Goal: Task Accomplishment & Management: Complete application form

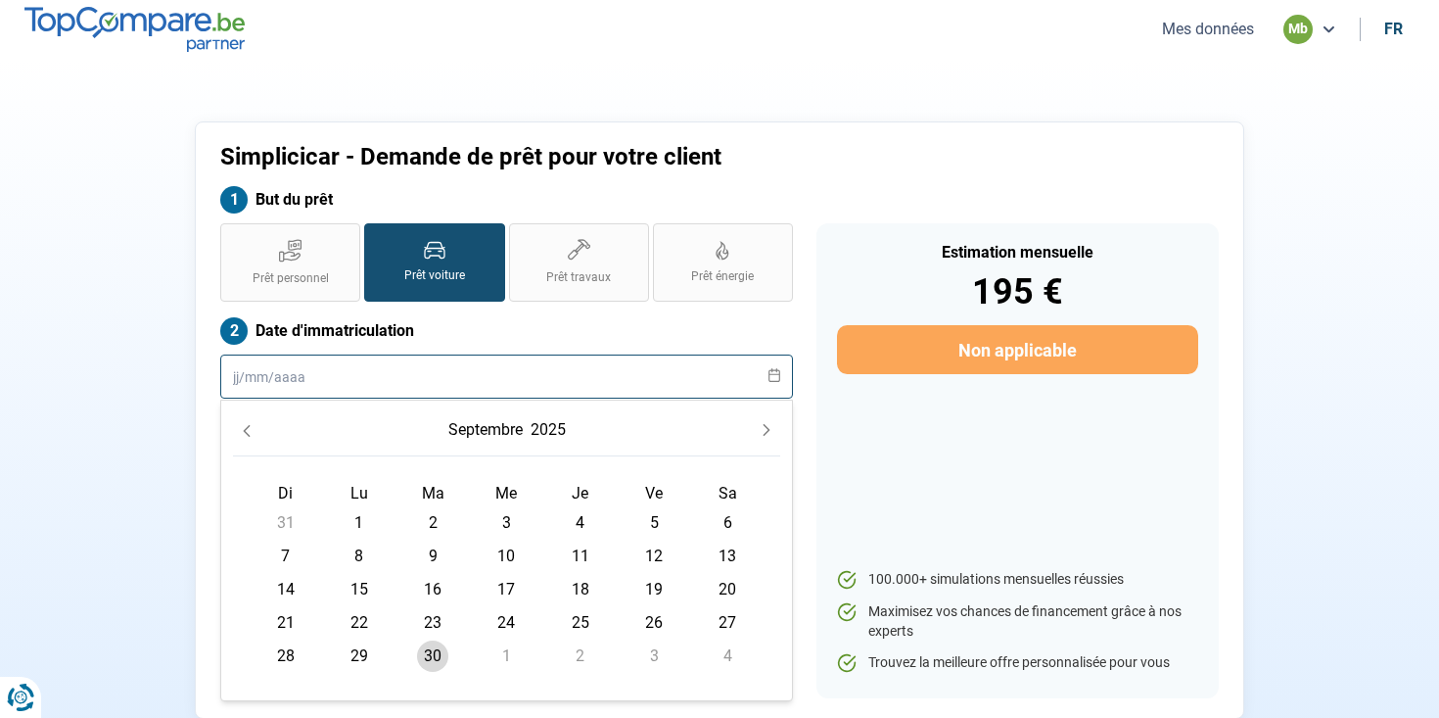
click at [311, 373] on input "text" at bounding box center [506, 376] width 573 height 44
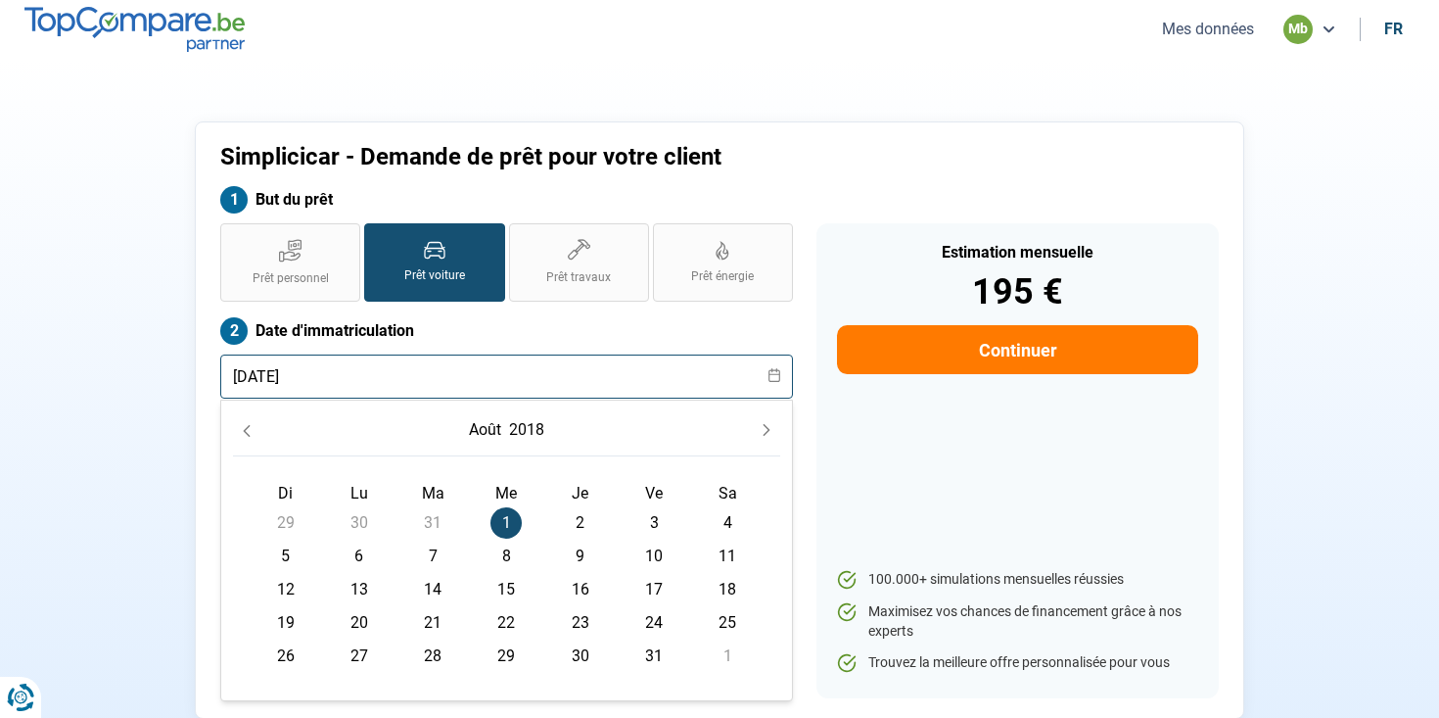
type input "[DATE]"
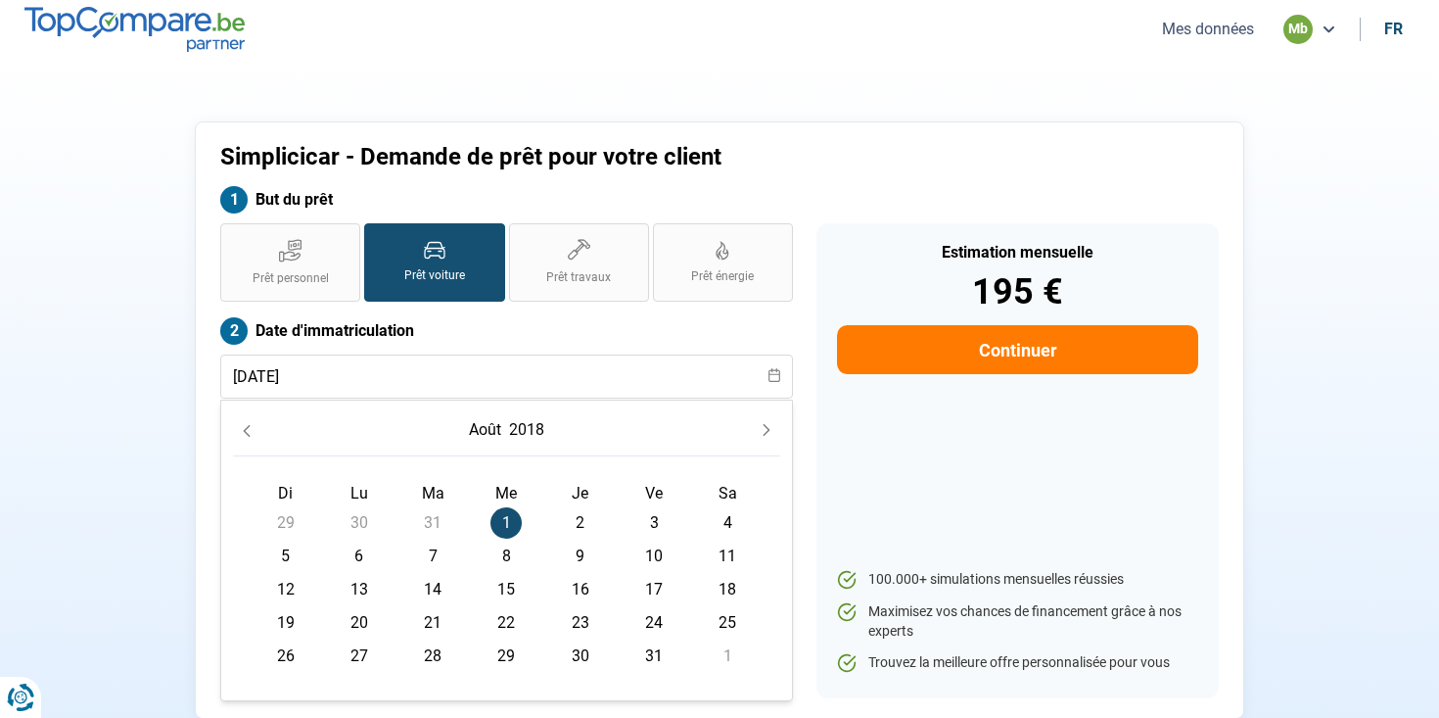
click at [498, 520] on span "1" at bounding box center [506, 522] width 31 height 31
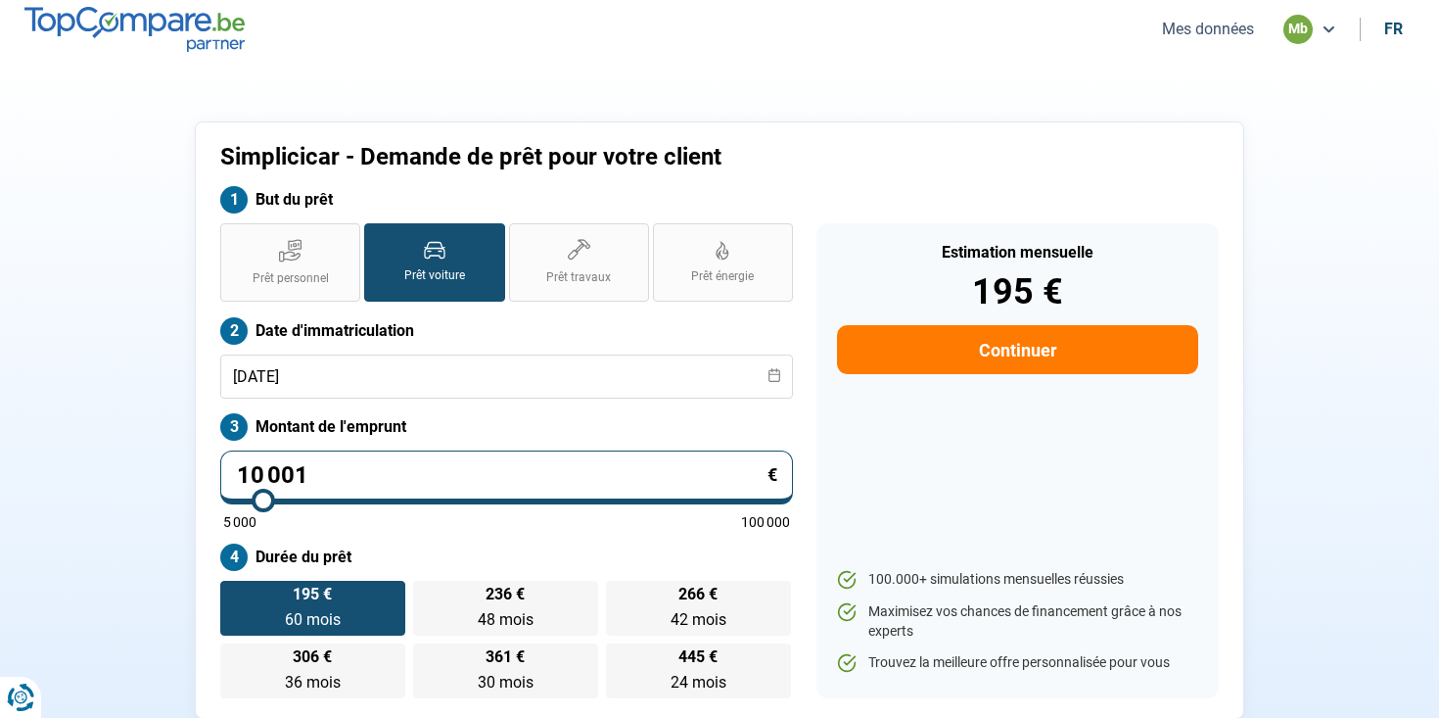
click at [413, 480] on input "10 001" at bounding box center [506, 477] width 573 height 54
type input "1"
type input "5000"
type input "10"
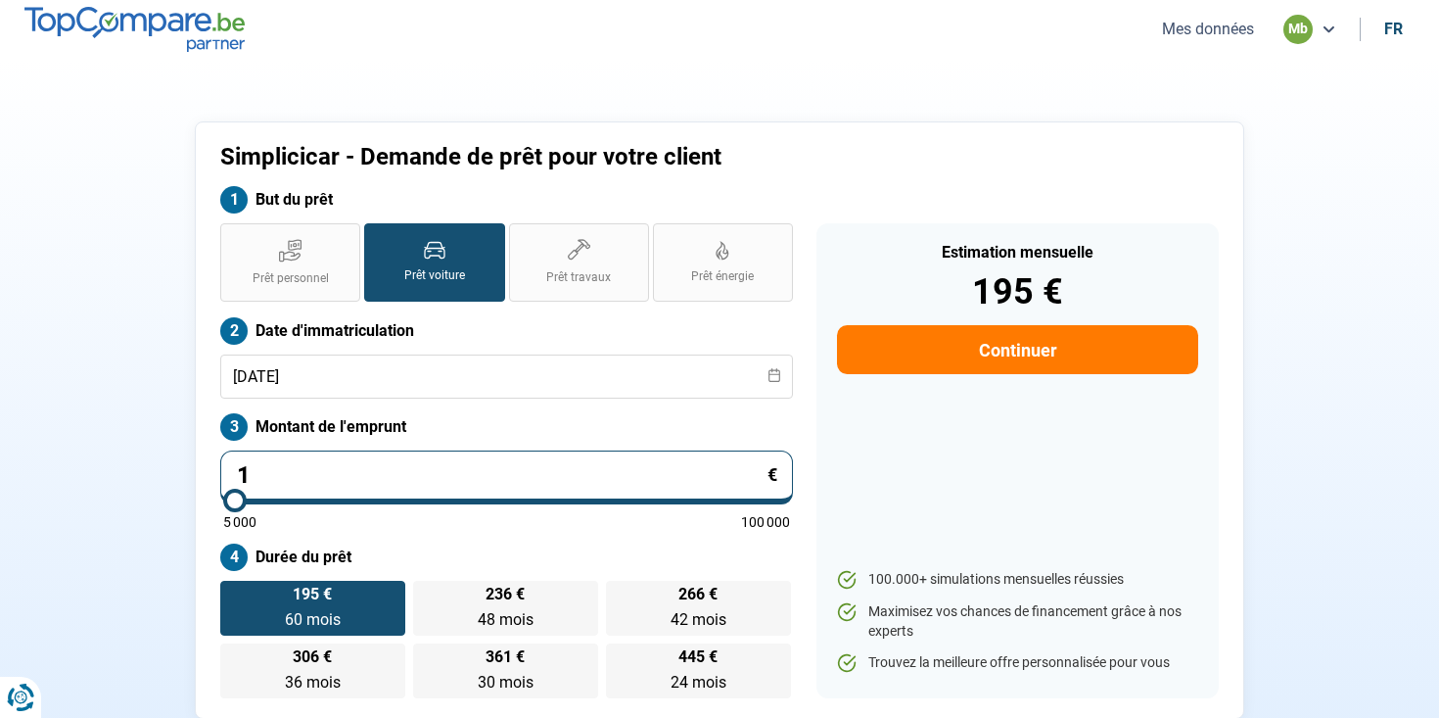
type input "5000"
type input "105"
type input "5000"
type input "1 059"
type input "5000"
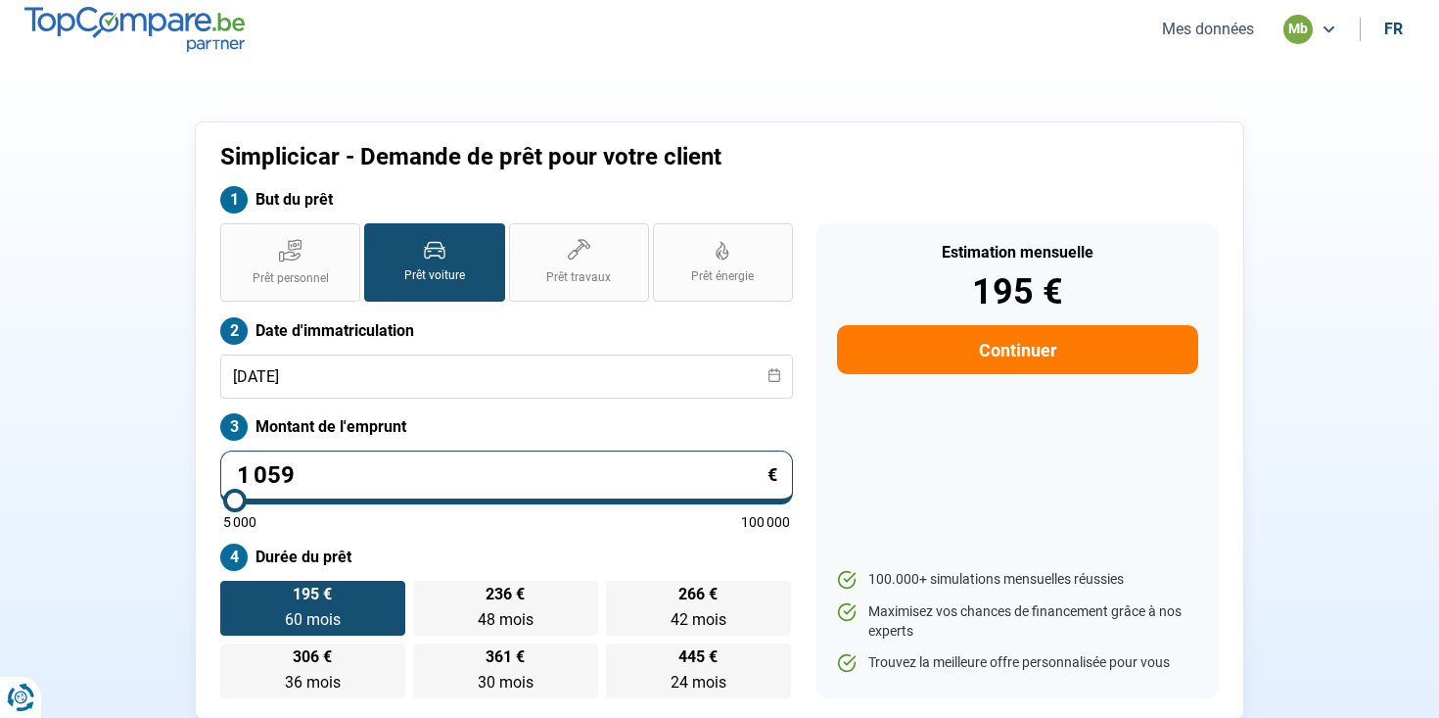
type input "10 598"
type input "10500"
click at [83, 513] on div "Simplicicar - Demande de prêt pour votre client But du prêt Prêt personnel Prêt…" at bounding box center [719, 419] width 1293 height 597
click at [1321, 273] on div "Simplicicar - Demande de prêt pour votre client But du prêt Prêt personnel Prêt…" at bounding box center [719, 419] width 1293 height 597
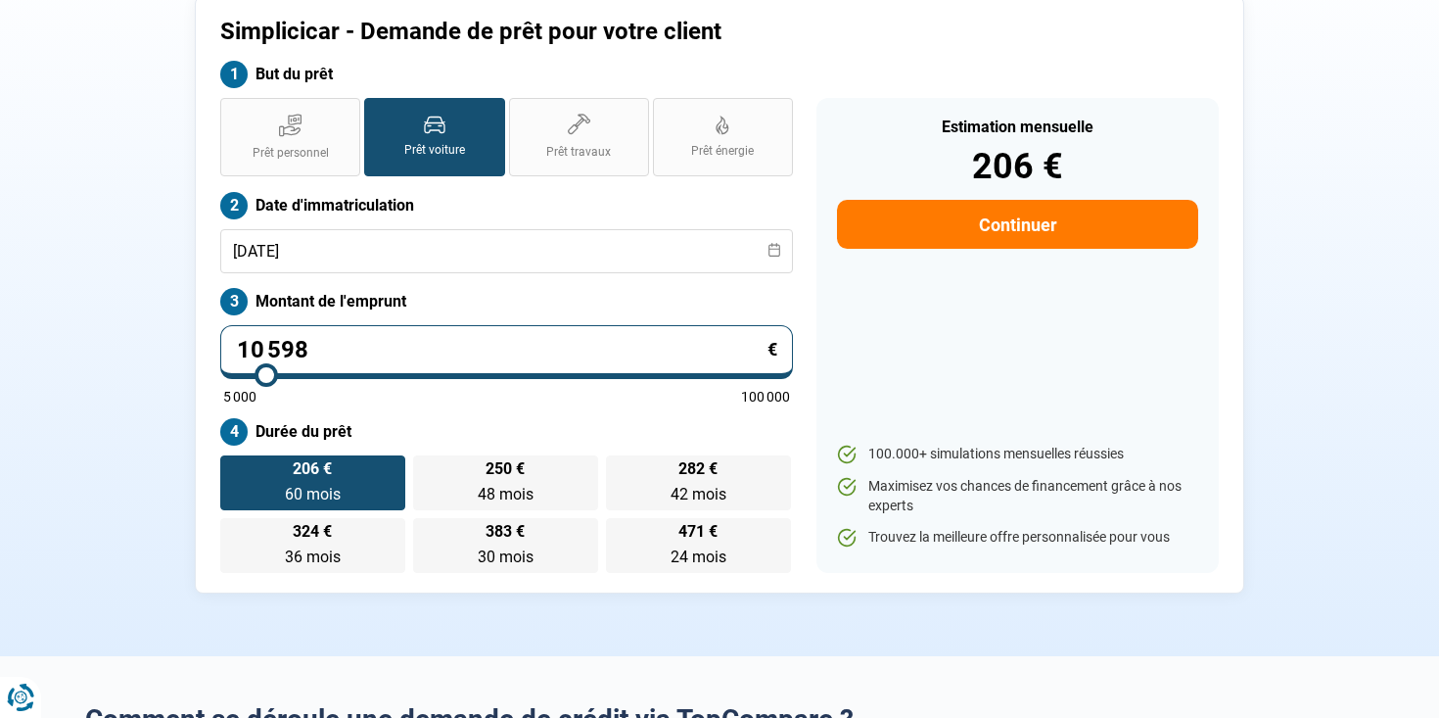
scroll to position [133, 0]
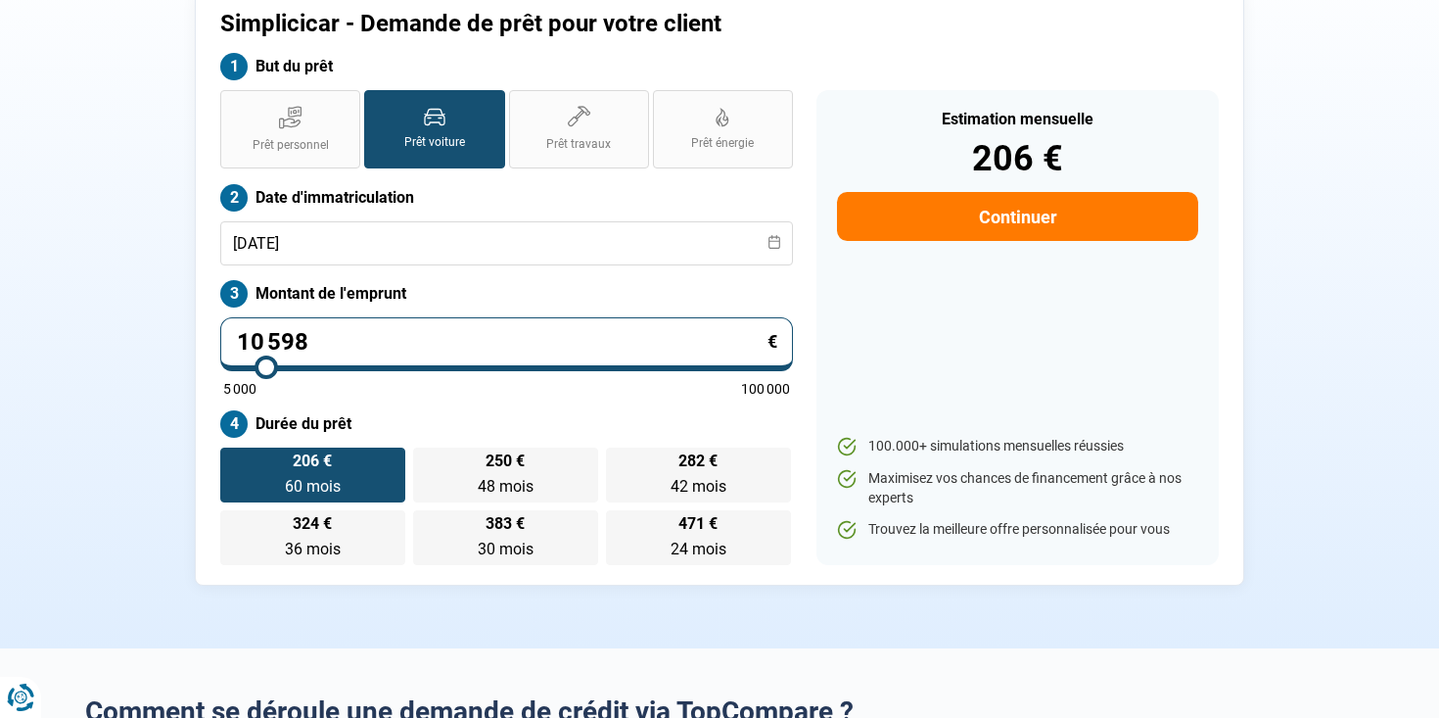
click at [324, 484] on span "60 mois" at bounding box center [313, 486] width 56 height 19
click at [233, 460] on input "206 € 60 mois 60 mois" at bounding box center [226, 453] width 13 height 13
drag, startPoint x: 259, startPoint y: 424, endPoint x: 376, endPoint y: 422, distance: 117.5
click at [376, 422] on label "Durée du prêt" at bounding box center [506, 423] width 573 height 27
click at [380, 422] on label "Durée du prêt" at bounding box center [506, 423] width 573 height 27
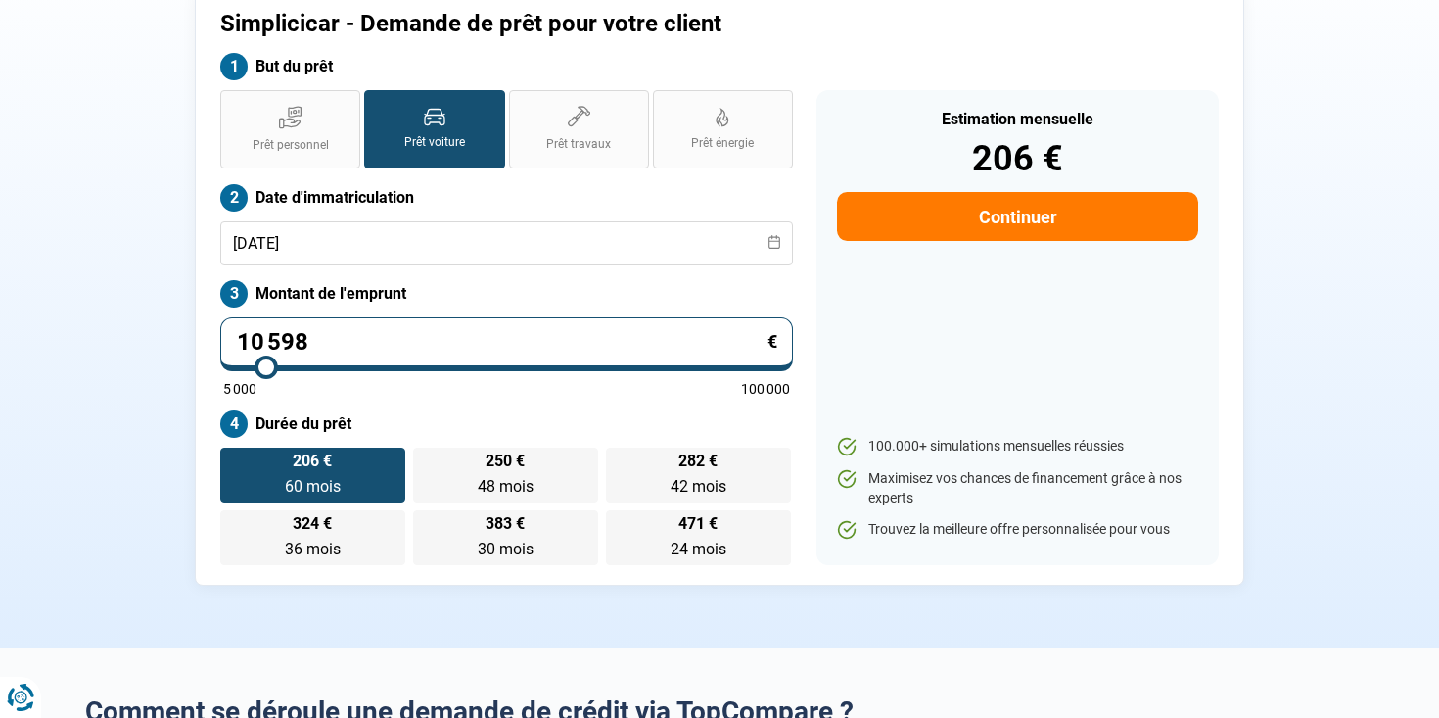
click at [967, 384] on div "Estimation mensuelle 206 € Continuer 100.000+ simulations mensuelles réussies M…" at bounding box center [1018, 327] width 402 height 475
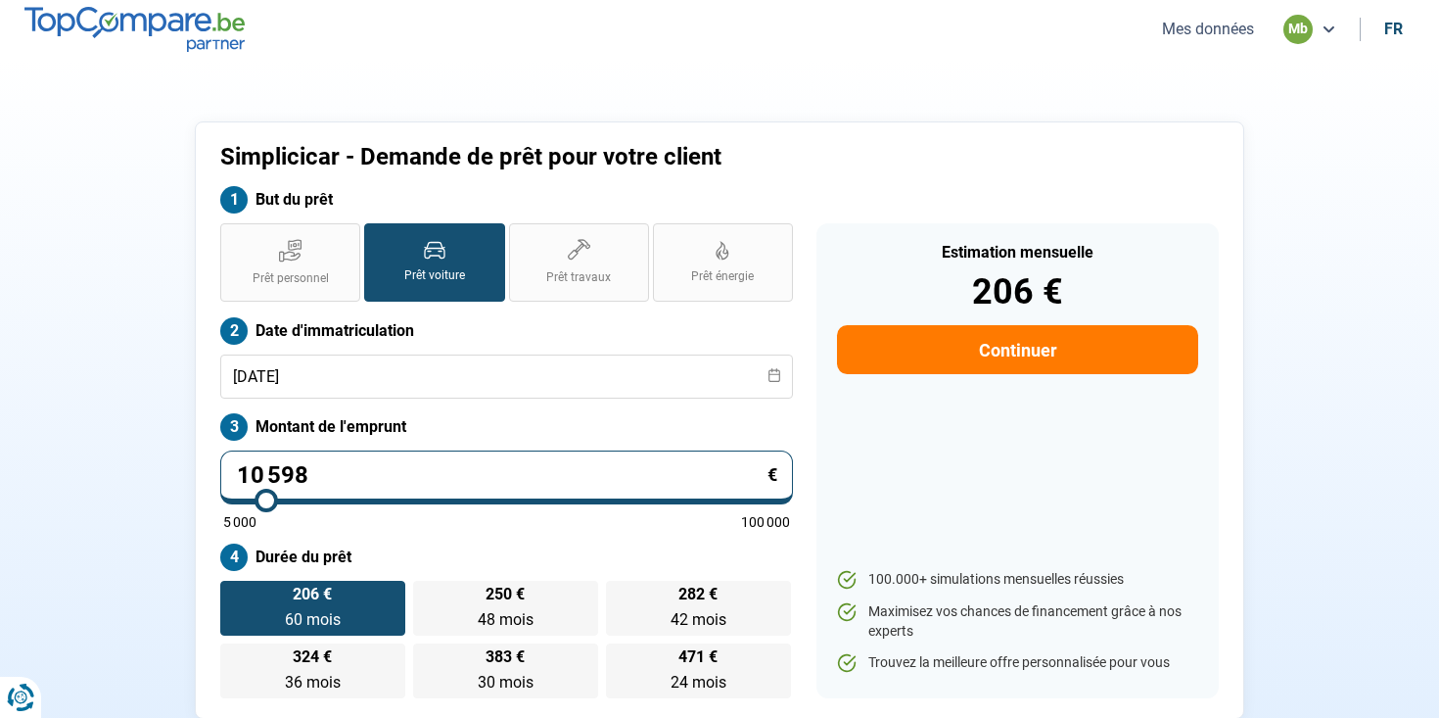
scroll to position [0, 0]
click at [969, 265] on div "Estimation mensuelle 206 €" at bounding box center [1017, 277] width 361 height 65
click at [940, 229] on div "Estimation mensuelle 206 € Continuer 100.000+ simulations mensuelles réussies M…" at bounding box center [1018, 460] width 402 height 475
click at [471, 170] on div "Simplicicar - Demande de prêt pour votre client" at bounding box center [592, 164] width 767 height 43
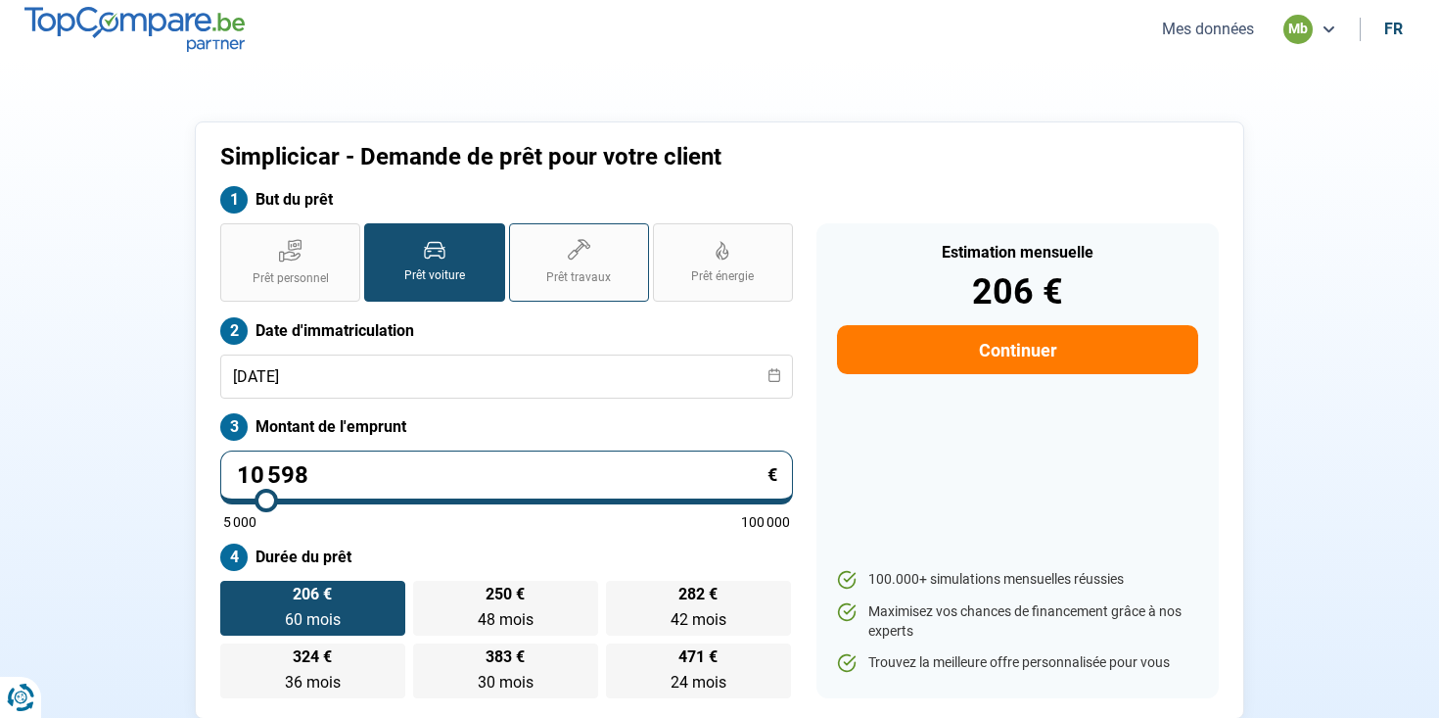
click at [597, 223] on label "Prêt travaux" at bounding box center [579, 262] width 140 height 78
click at [522, 223] on input "Prêt travaux" at bounding box center [515, 229] width 13 height 13
radio input "true"
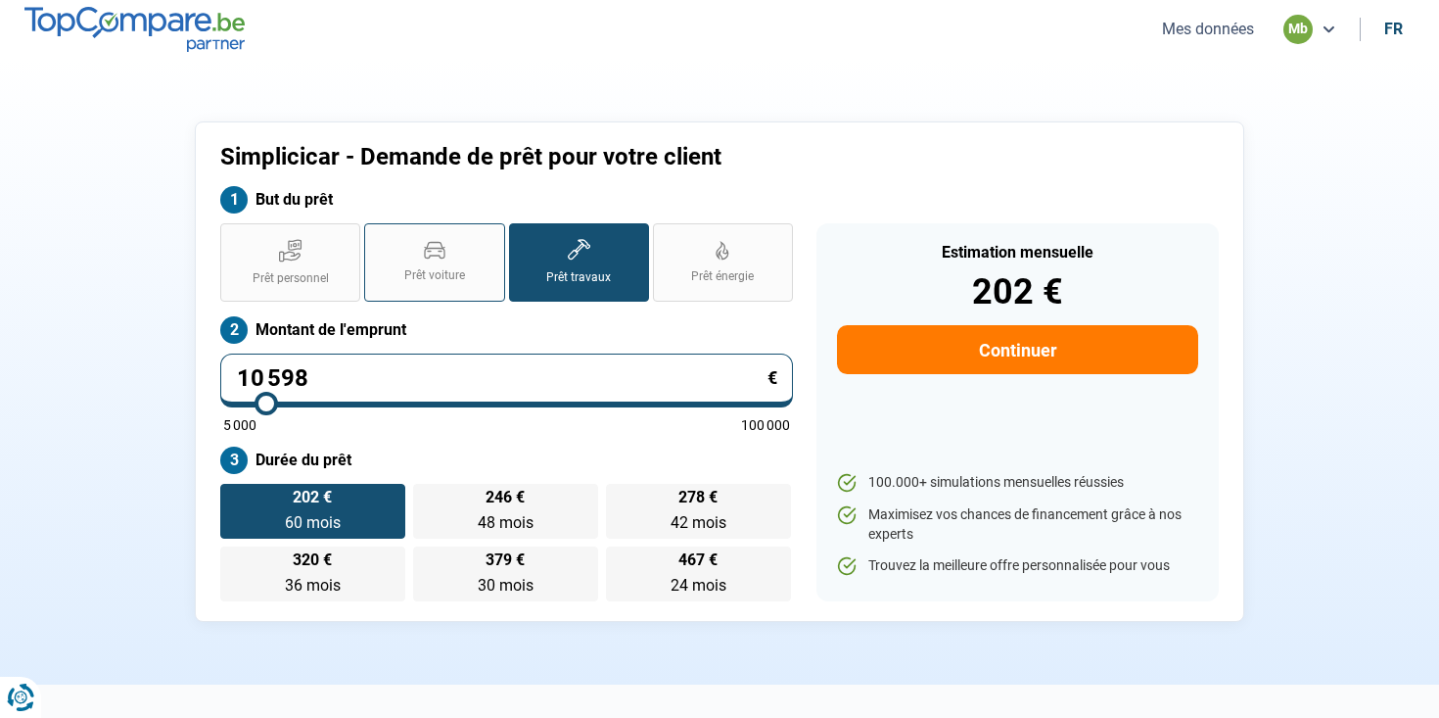
click at [436, 237] on label "Prêt voiture" at bounding box center [434, 262] width 140 height 78
click at [377, 236] on input "Prêt voiture" at bounding box center [370, 229] width 13 height 13
radio input "true"
